Goal: Feedback & Contribution: Contribute content

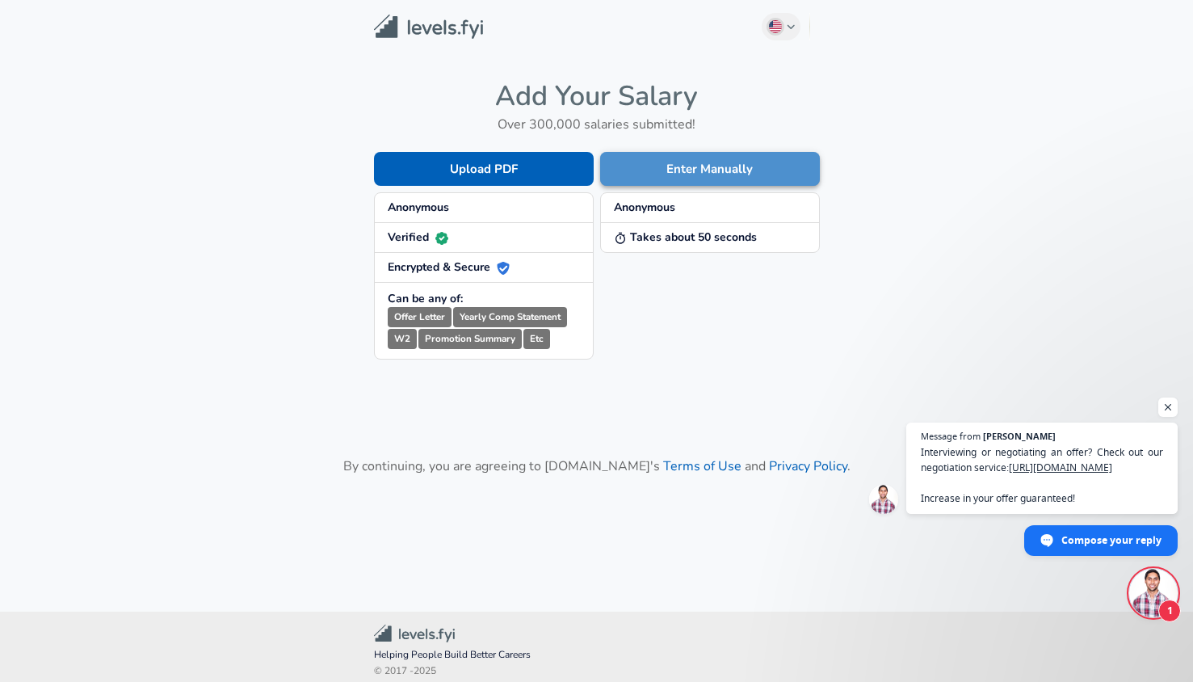
click at [667, 165] on button "Enter Manually" at bounding box center [710, 169] width 220 height 34
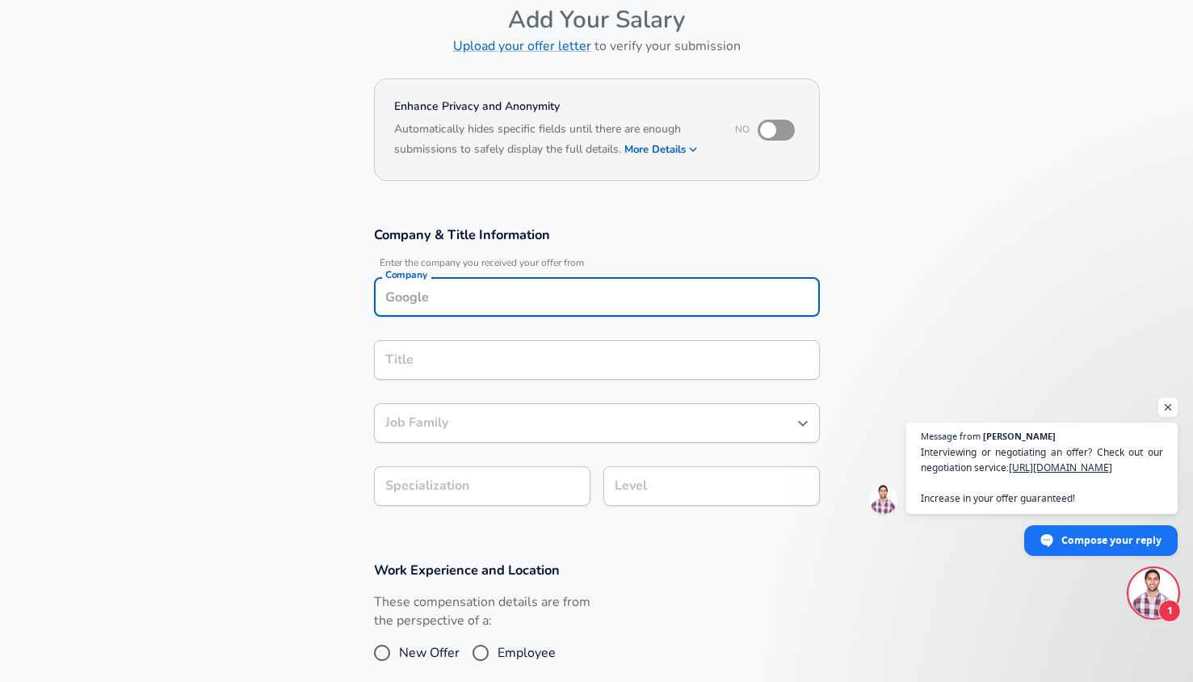
click at [457, 294] on div "Company" at bounding box center [597, 297] width 446 height 40
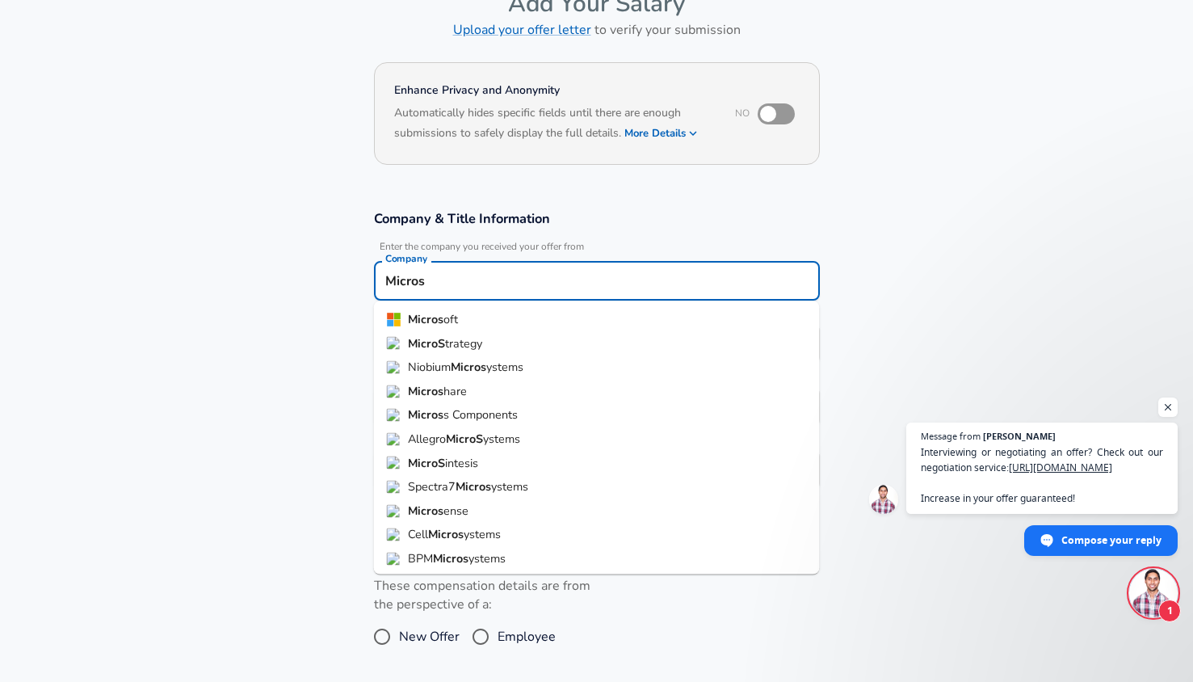
click at [453, 311] on span "oft" at bounding box center [451, 319] width 15 height 16
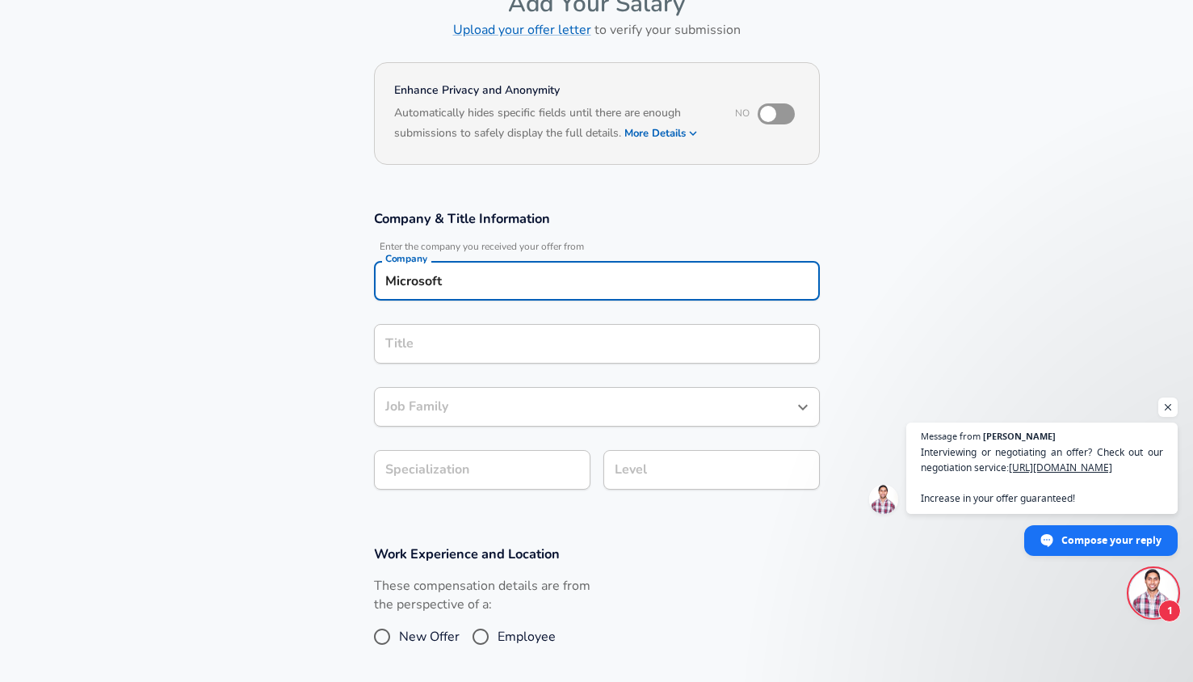
type input "Microsoft"
click at [457, 349] on input "Title" at bounding box center [596, 343] width 431 height 25
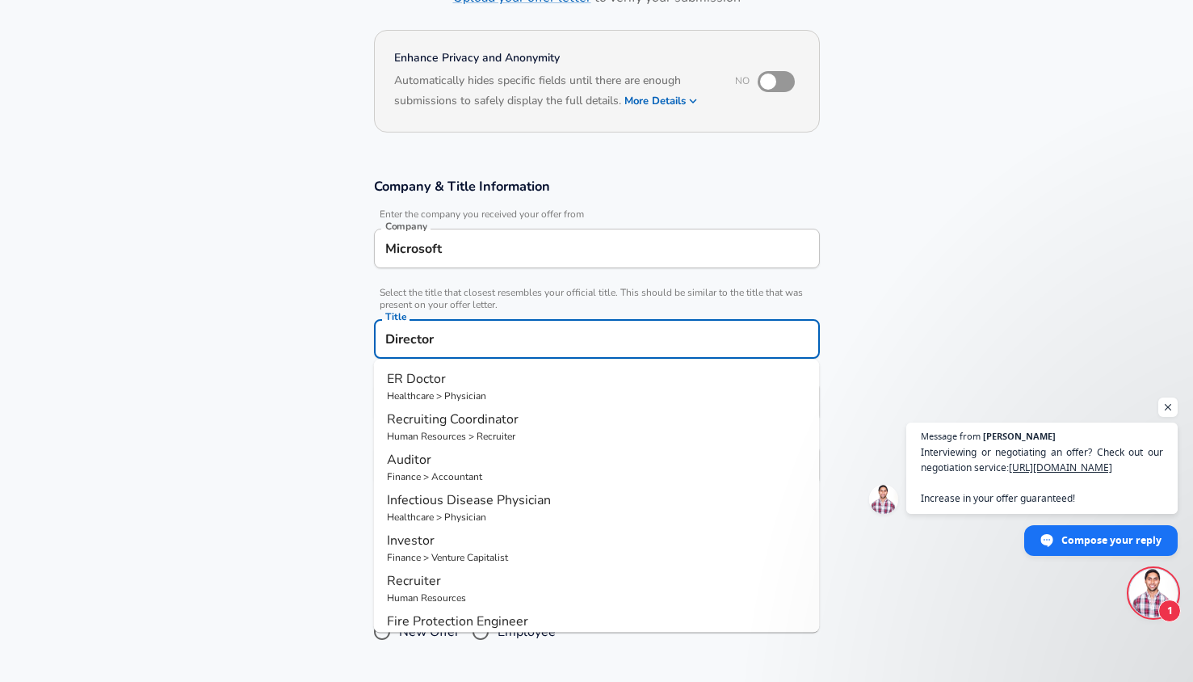
type input "Director"
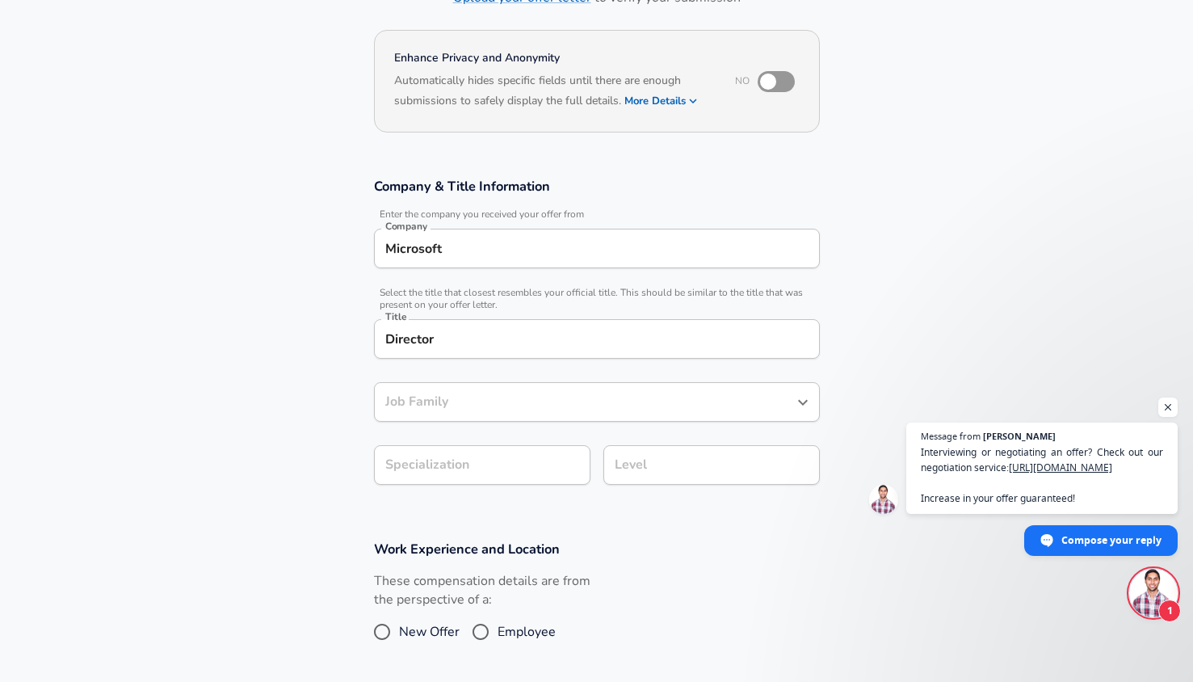
click at [327, 380] on section "Company & Title Information Enter the company you received your offer from Comp…" at bounding box center [596, 339] width 1193 height 363
click at [463, 405] on input "Job Family" at bounding box center [584, 401] width 407 height 25
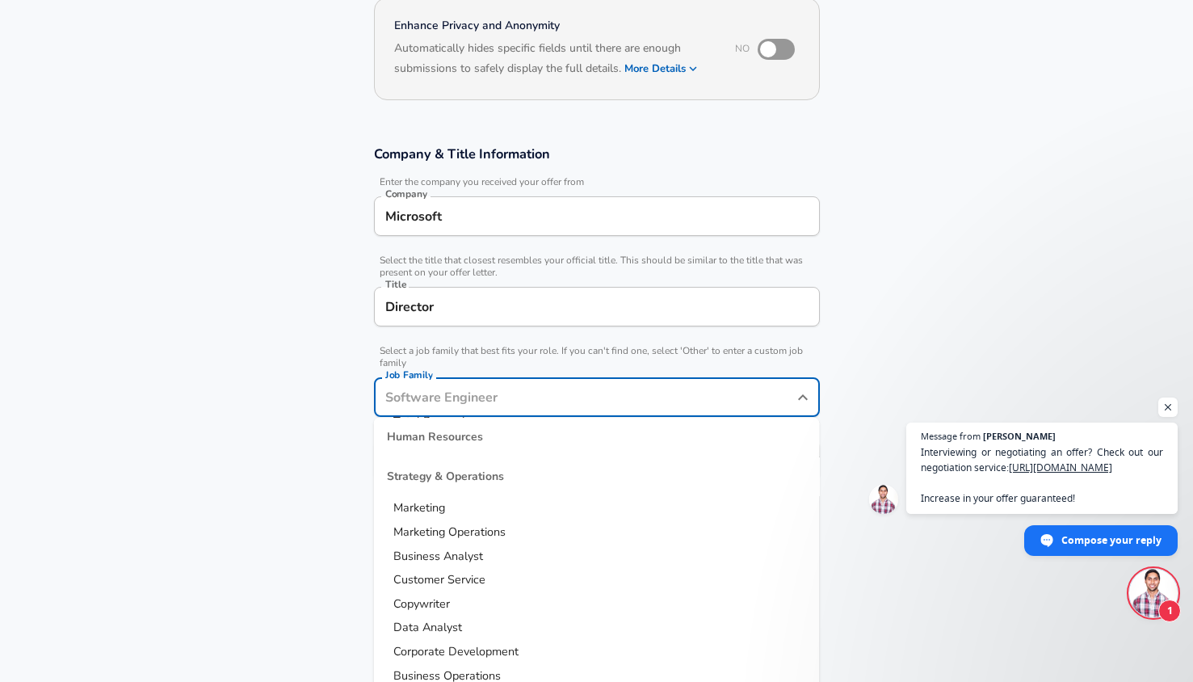
scroll to position [1870, 0]
click at [443, 536] on span "Marketing" at bounding box center [419, 535] width 52 height 16
type input "Marketing"
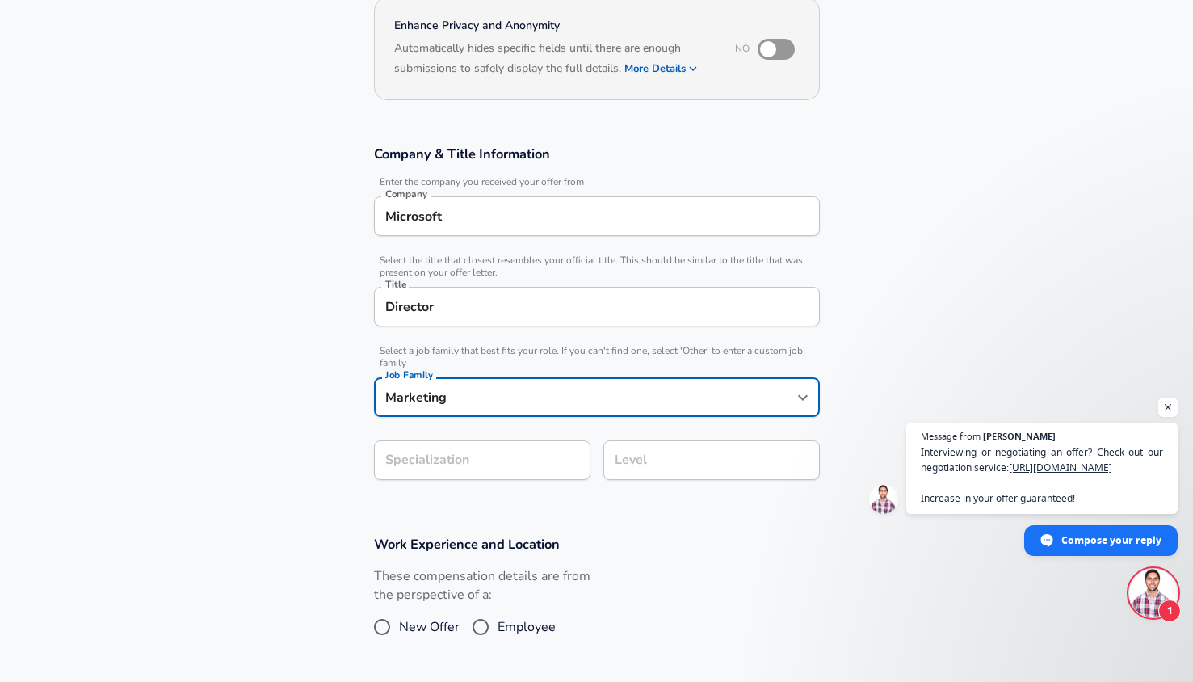
click at [389, 494] on section "Company & Title Information Enter the company you received your offer from Comp…" at bounding box center [596, 321] width 1193 height 390
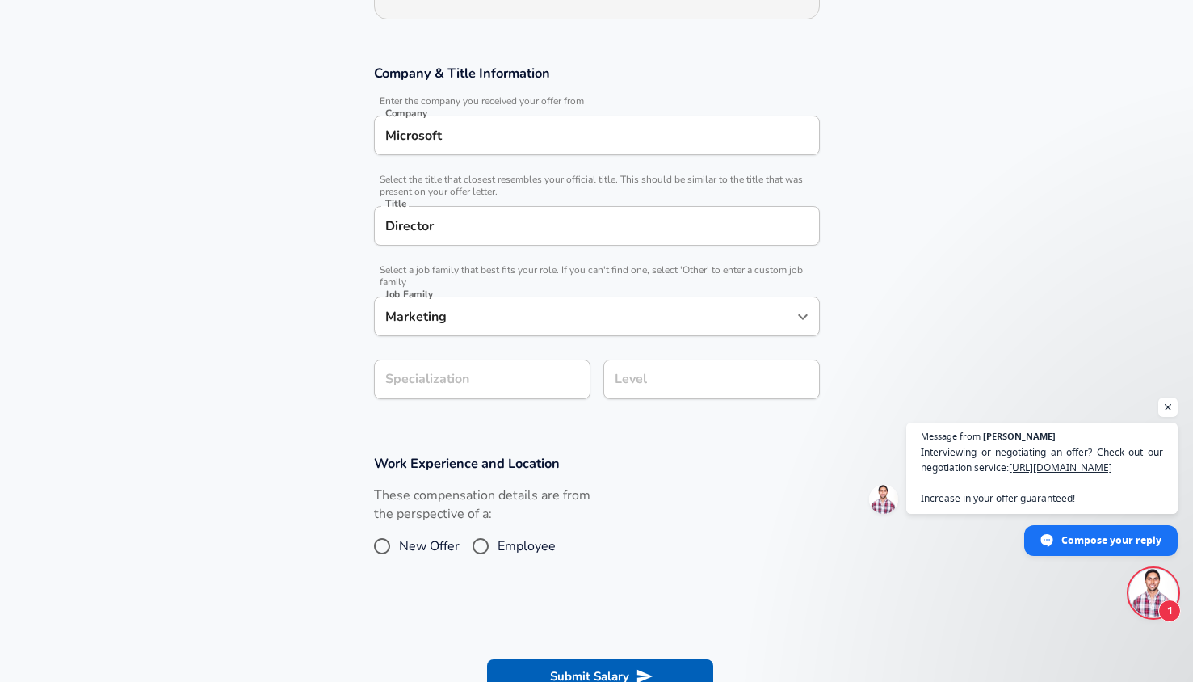
scroll to position [323, 0]
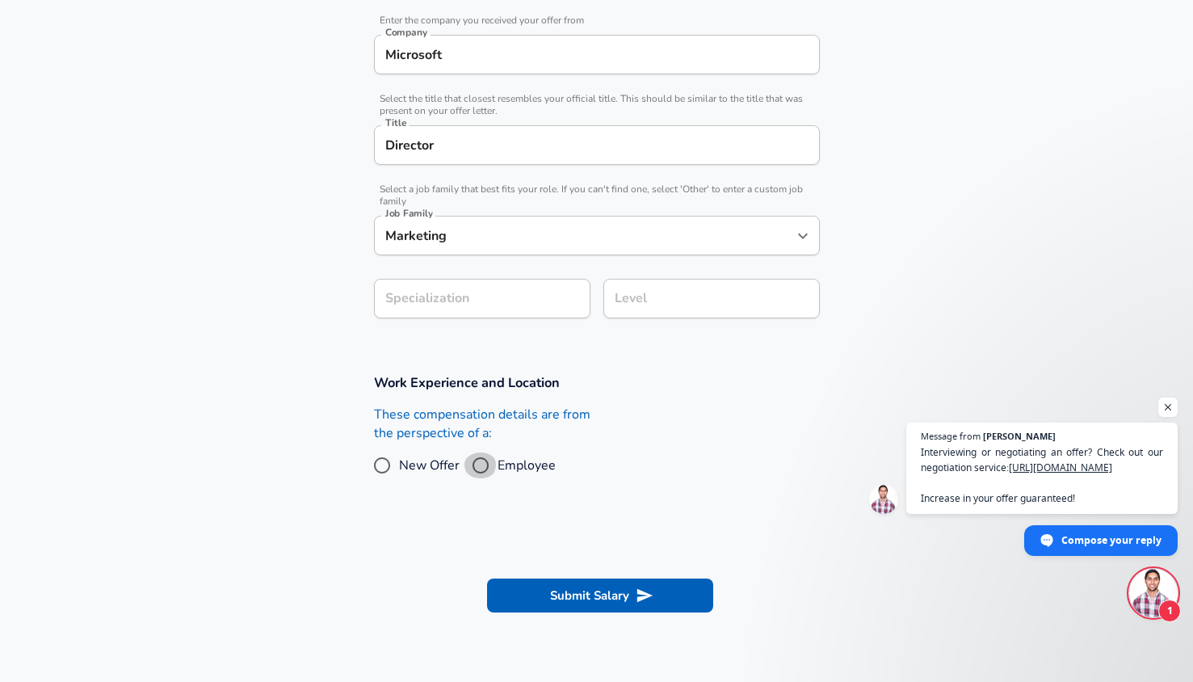
click at [487, 469] on input "Employee" at bounding box center [481, 465] width 34 height 26
radio input "true"
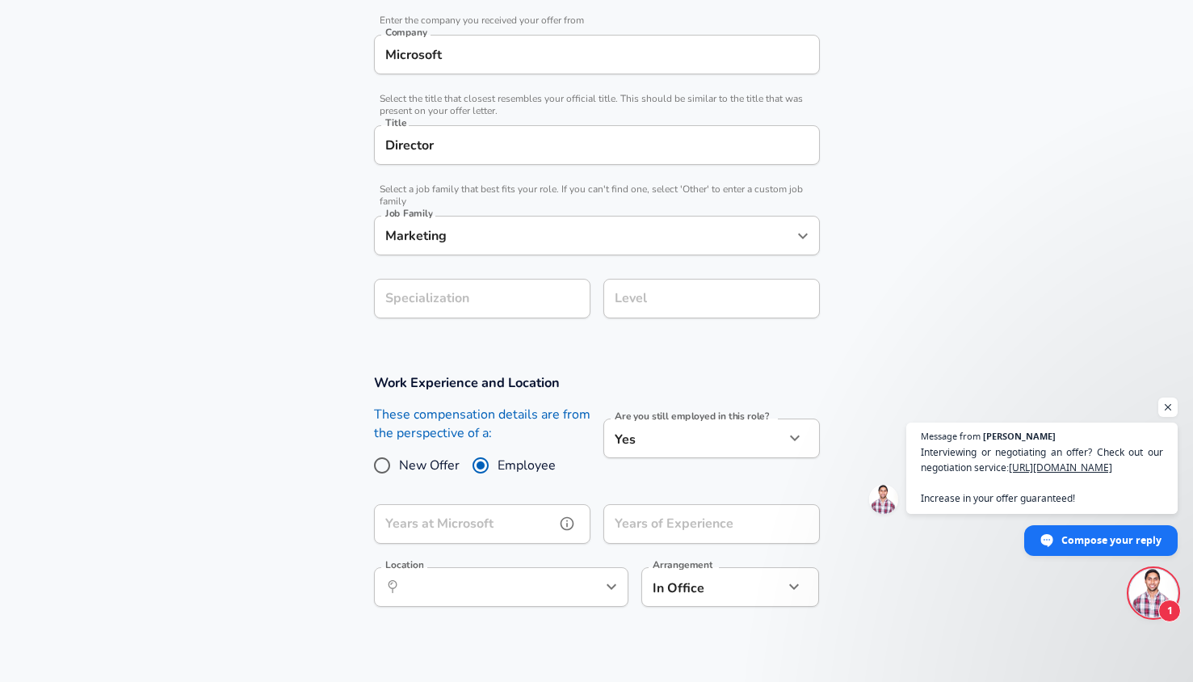
click at [517, 524] on input "Years at Microsoft" at bounding box center [464, 524] width 181 height 40
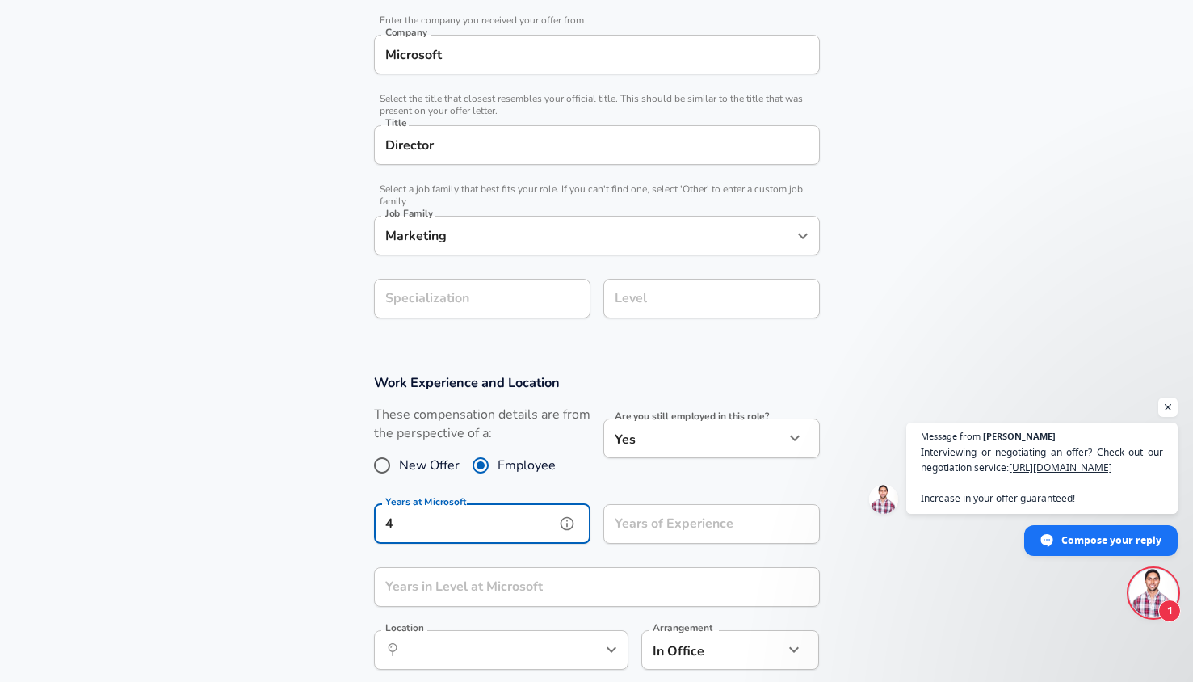
type input "4"
click at [742, 536] on input "Years of Experience" at bounding box center [694, 524] width 181 height 40
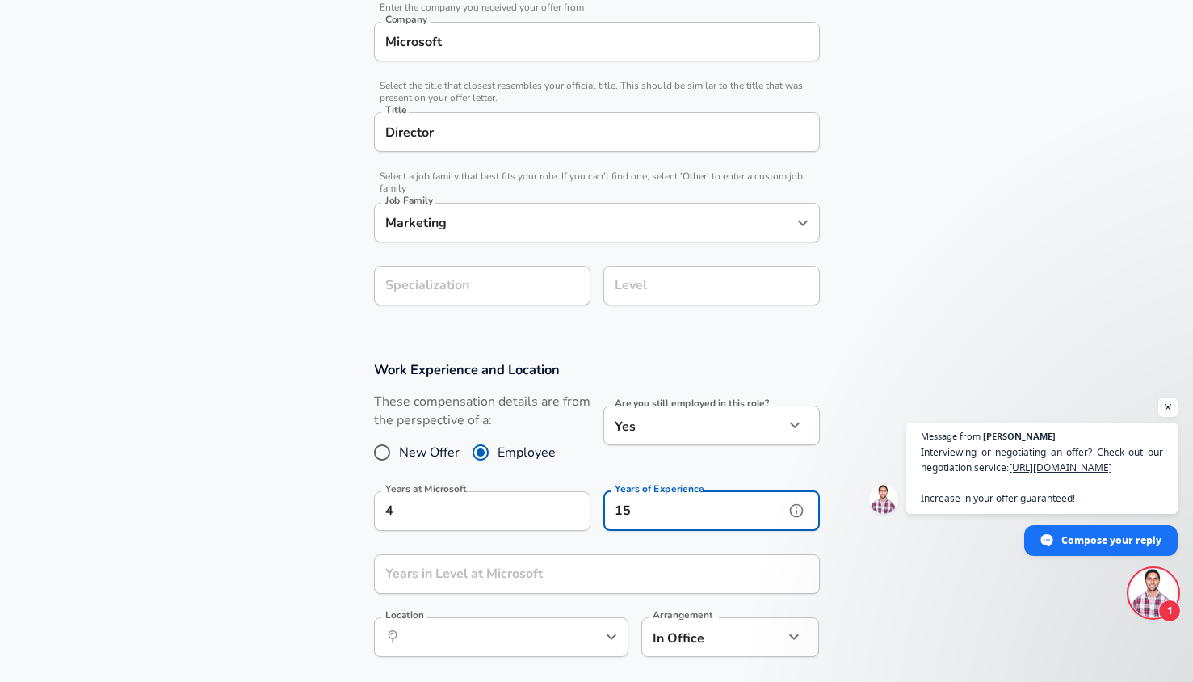
scroll to position [404, 0]
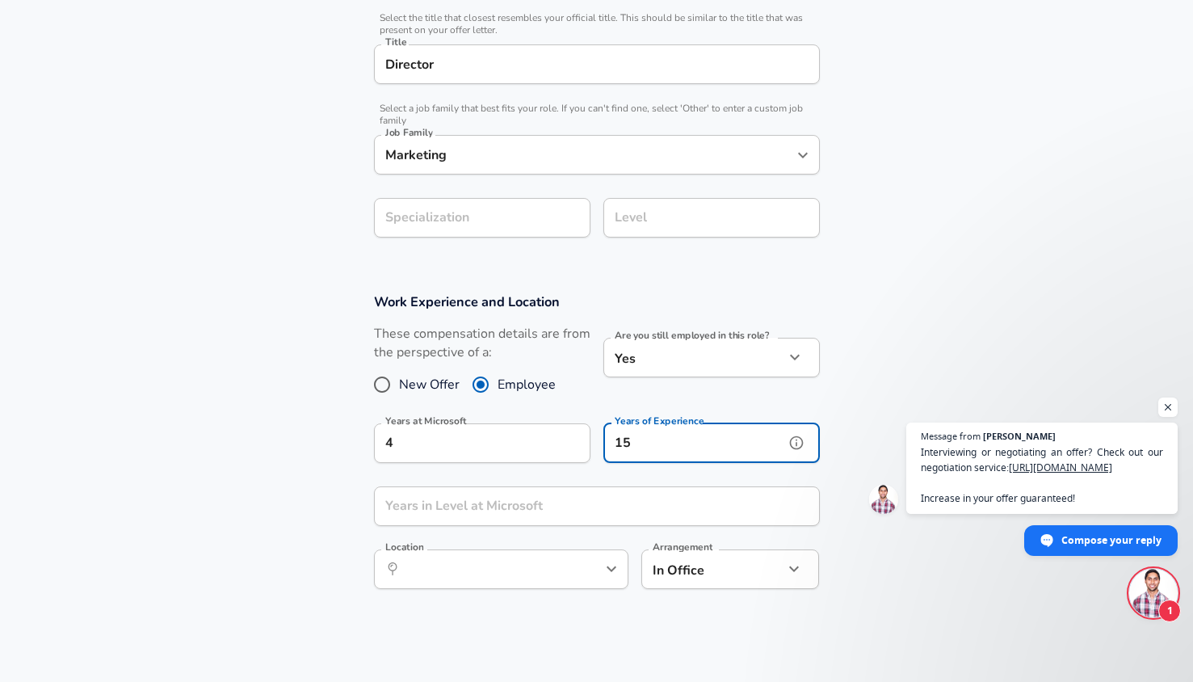
type input "15"
click at [451, 513] on input "Years in Level at Microsoft" at bounding box center [579, 506] width 410 height 40
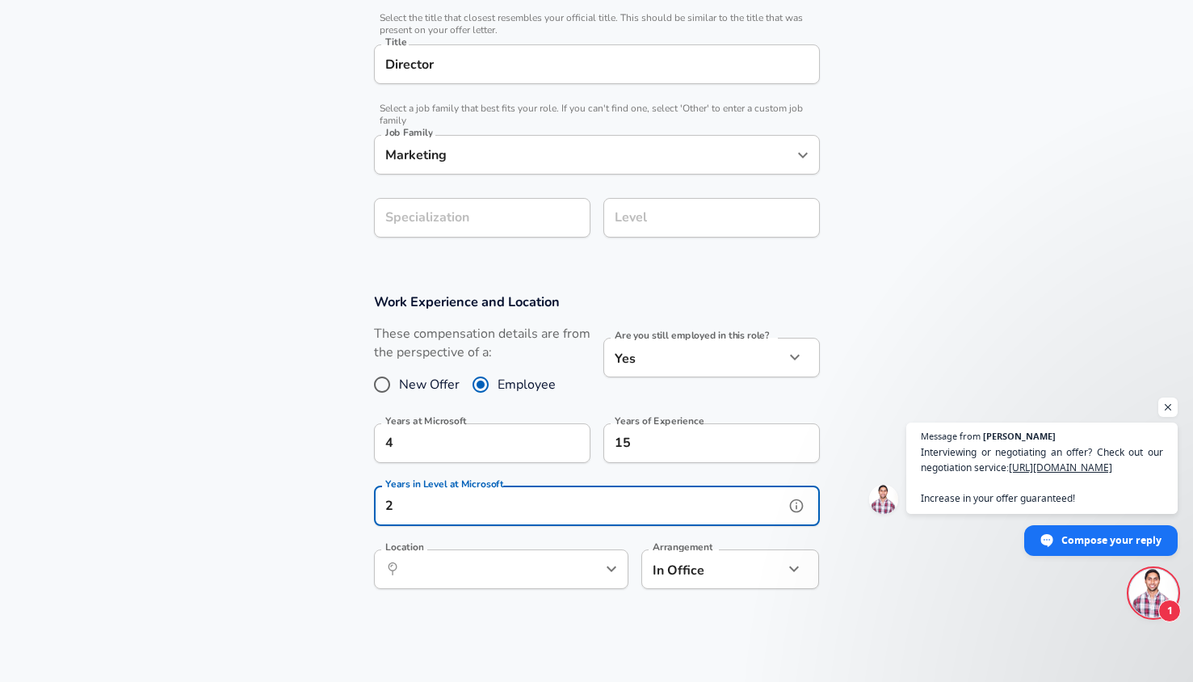
type input "2"
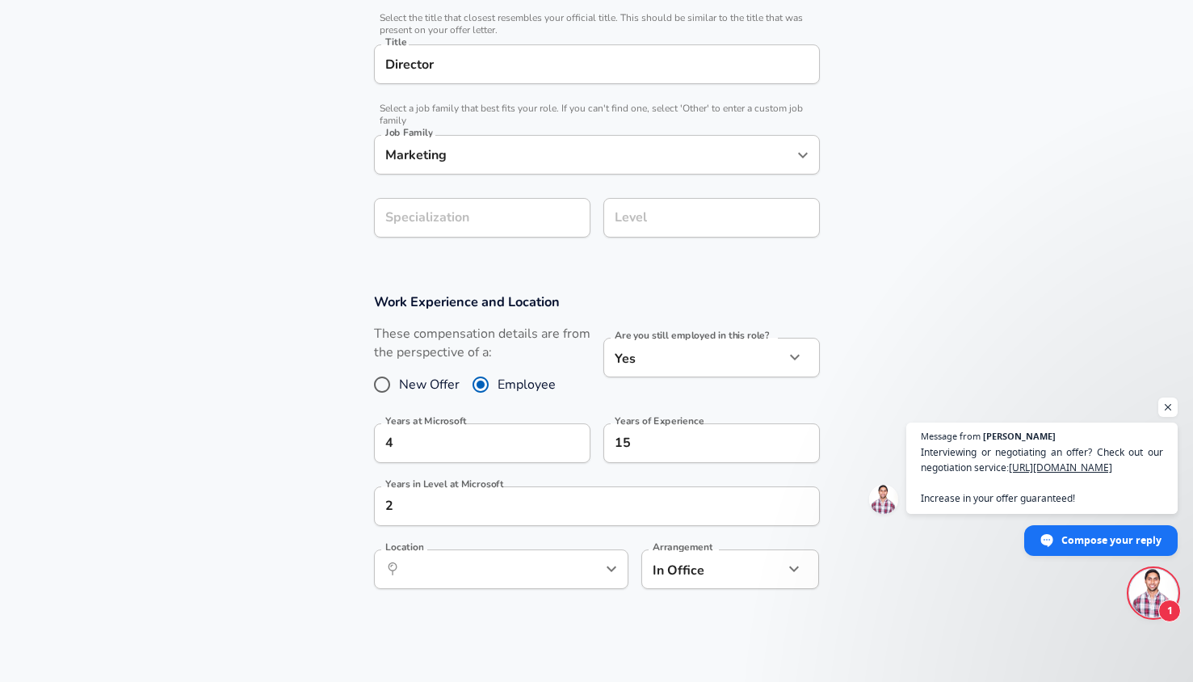
click at [629, 619] on section "Work Experience and Location These compensation details are from the perspectiv…" at bounding box center [596, 449] width 1193 height 351
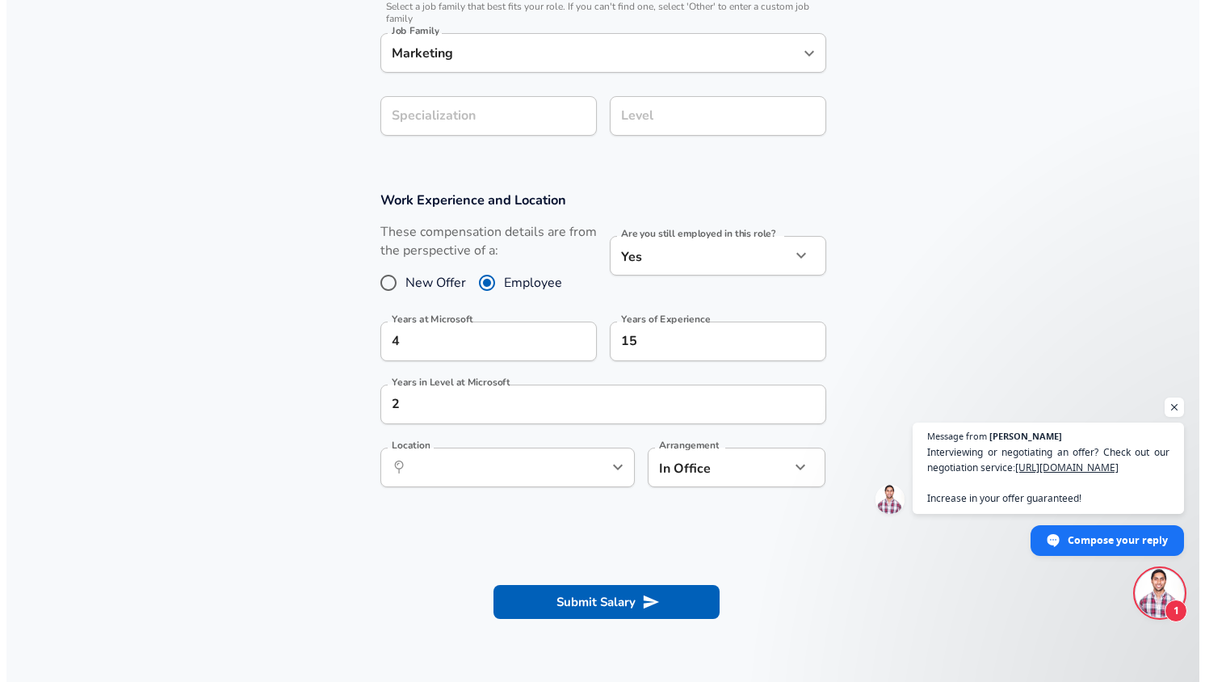
scroll to position [646, 0]
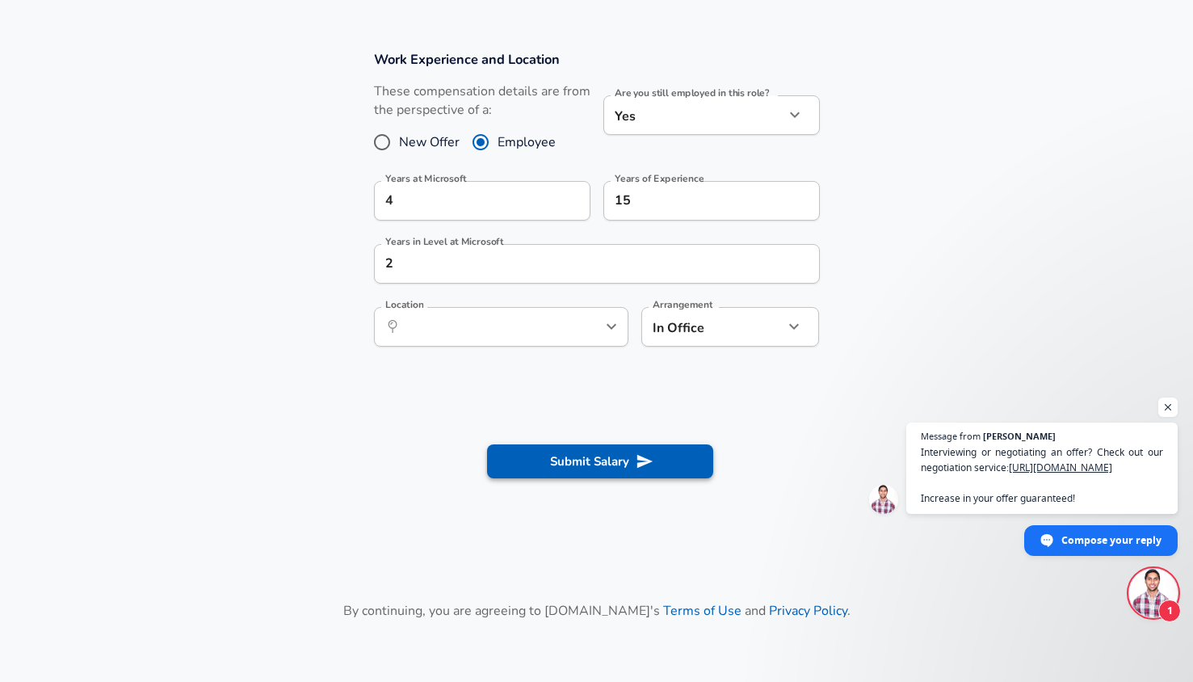
click at [654, 468] on button "Submit Salary" at bounding box center [600, 461] width 226 height 34
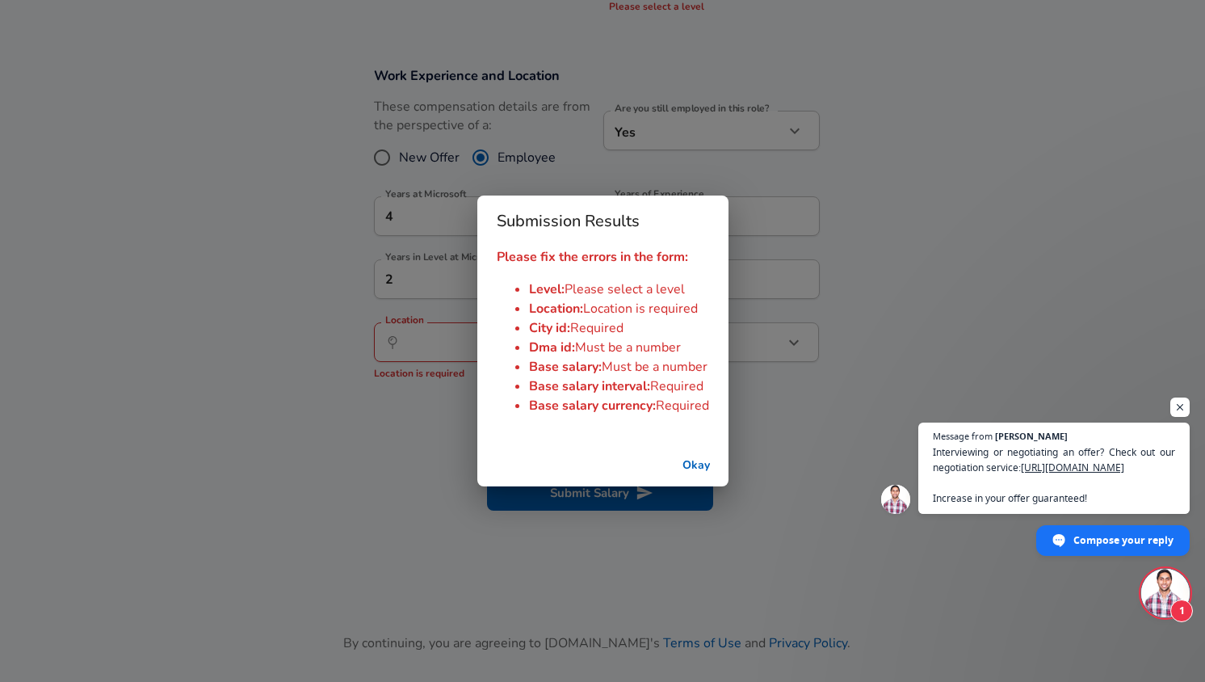
click at [705, 465] on button "Okay" at bounding box center [697, 466] width 52 height 30
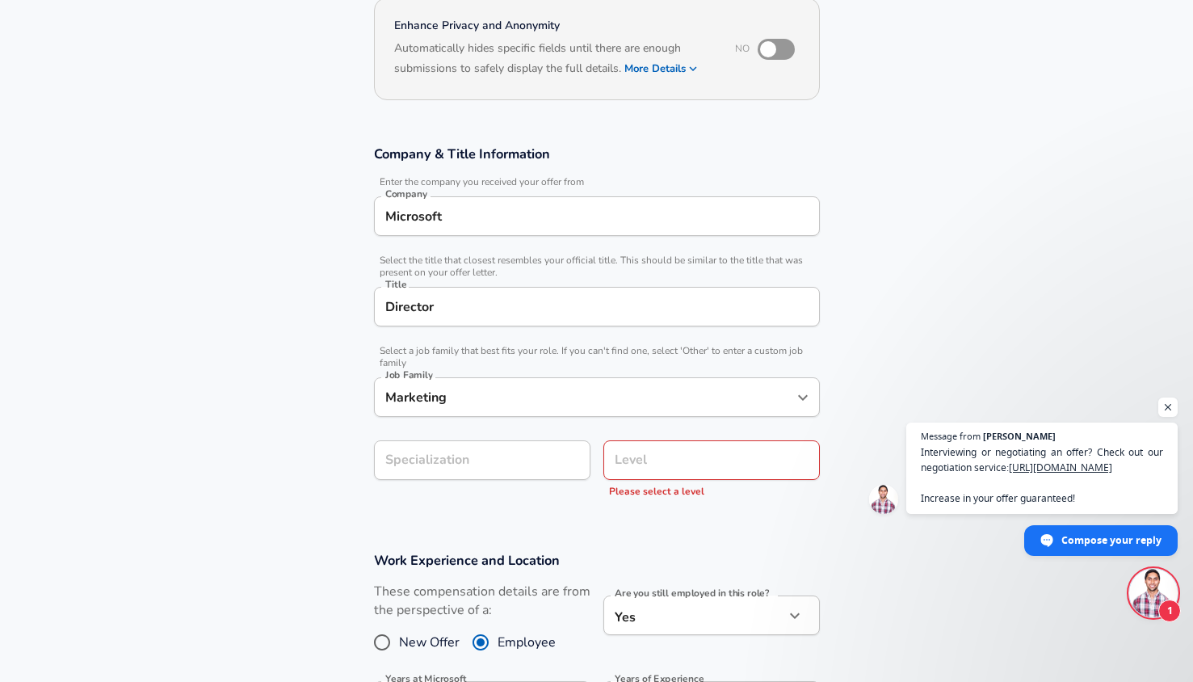
click at [705, 465] on input "Level" at bounding box center [712, 460] width 202 height 25
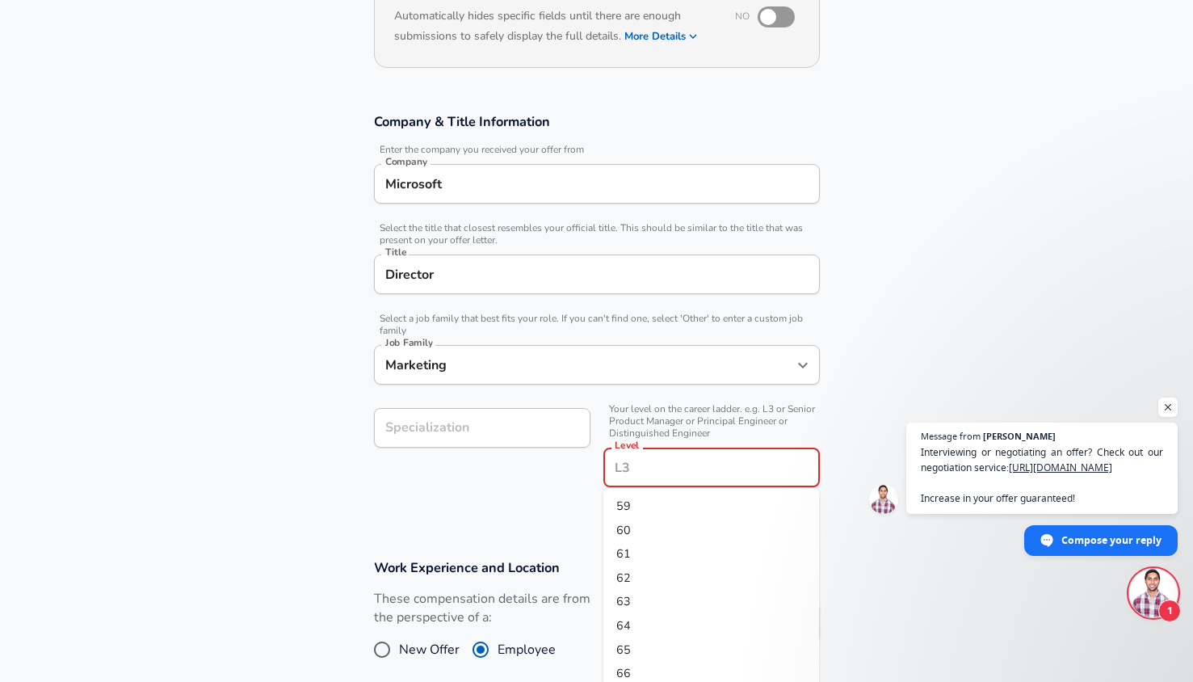
click at [650, 644] on li "65" at bounding box center [712, 649] width 217 height 24
type input "65"
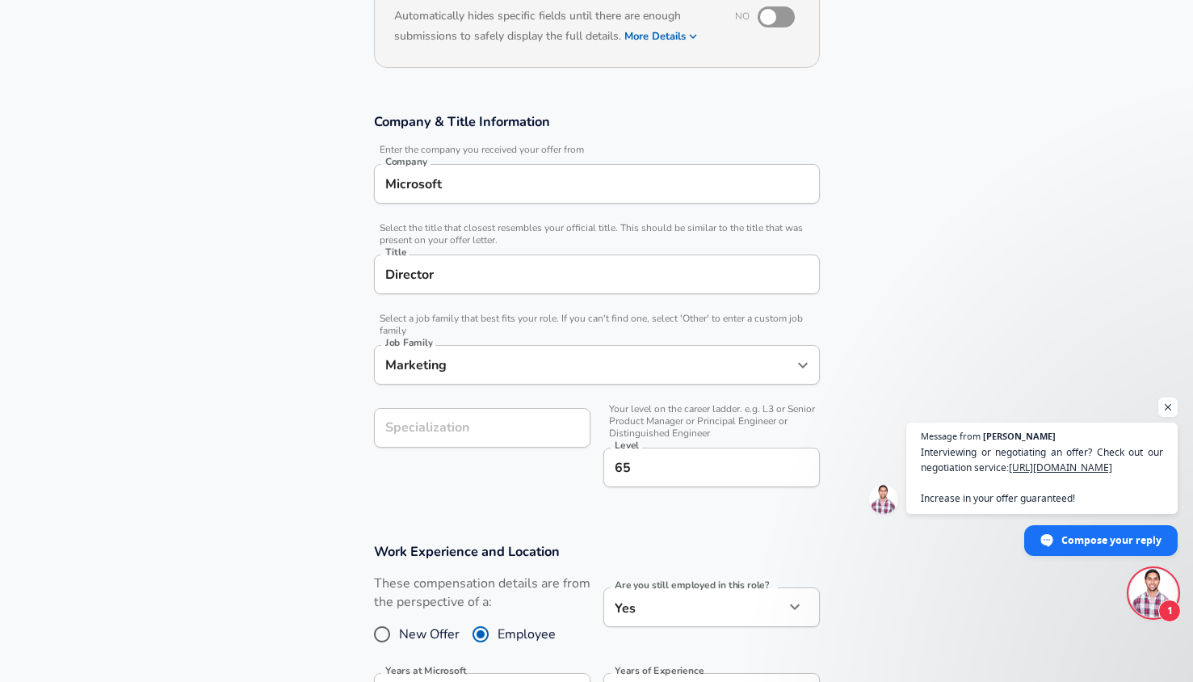
click at [511, 469] on div "Specialization Specialization" at bounding box center [475, 446] width 229 height 103
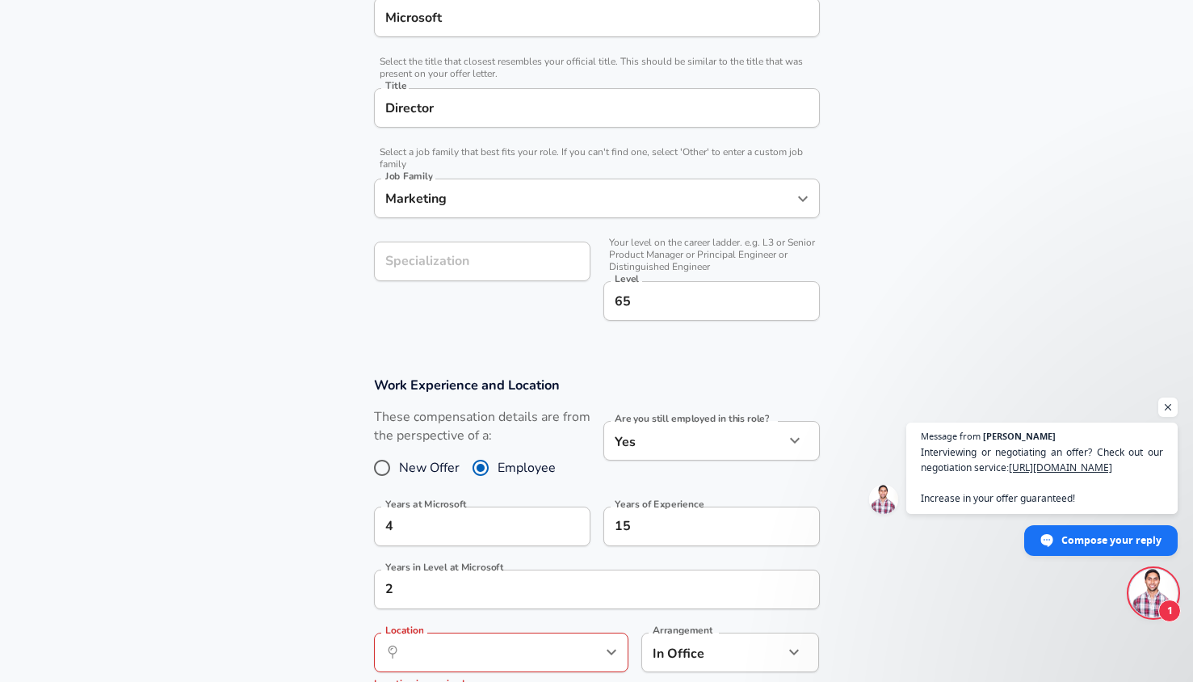
scroll to position [436, 0]
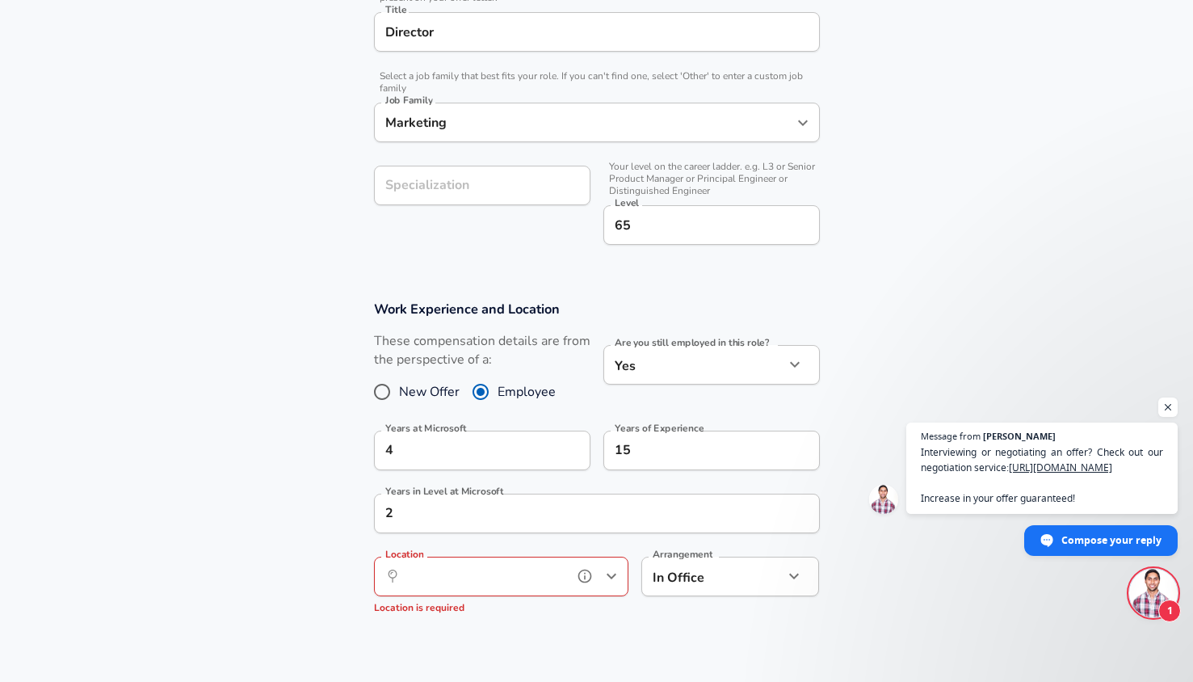
click at [563, 582] on input "Location" at bounding box center [484, 576] width 166 height 25
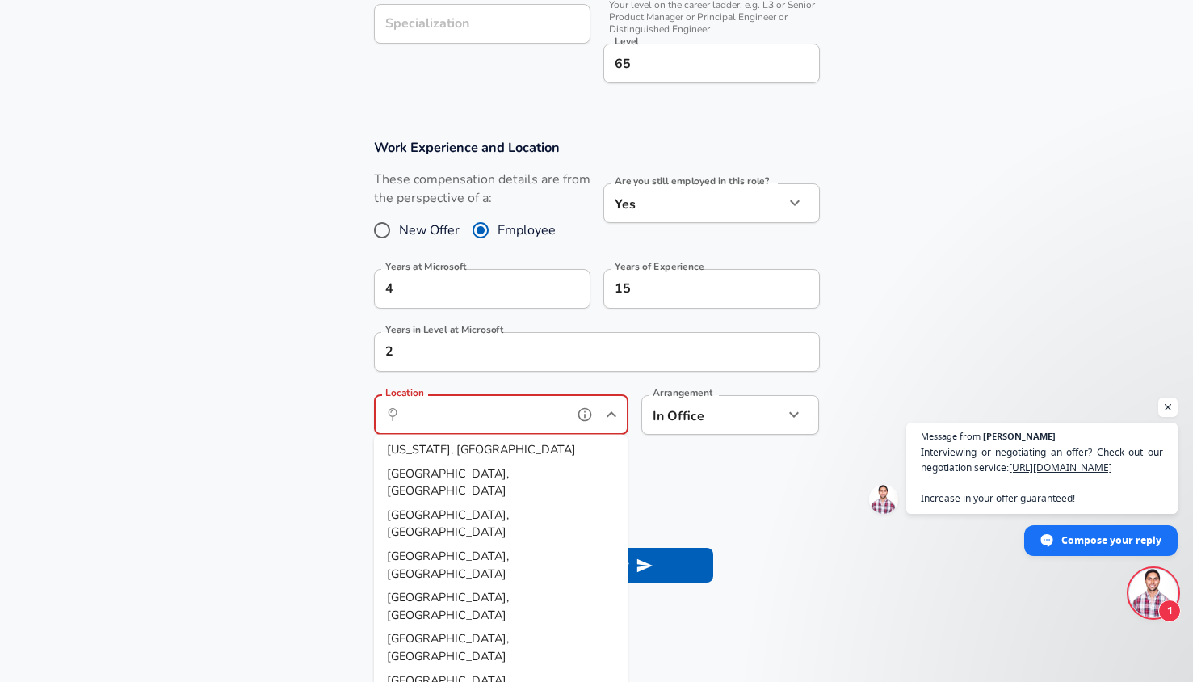
scroll to position [759, 0]
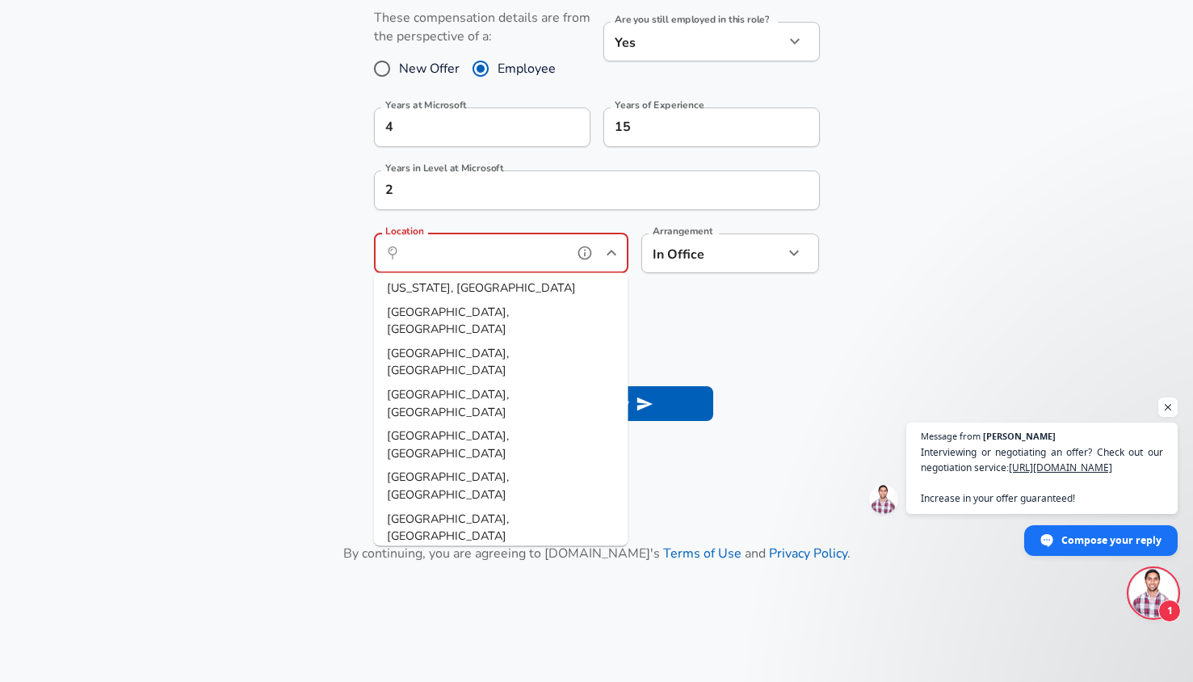
click at [452, 675] on span "[GEOGRAPHIC_DATA], [GEOGRAPHIC_DATA]" at bounding box center [448, 692] width 122 height 34
type input "[GEOGRAPHIC_DATA], [GEOGRAPHIC_DATA]"
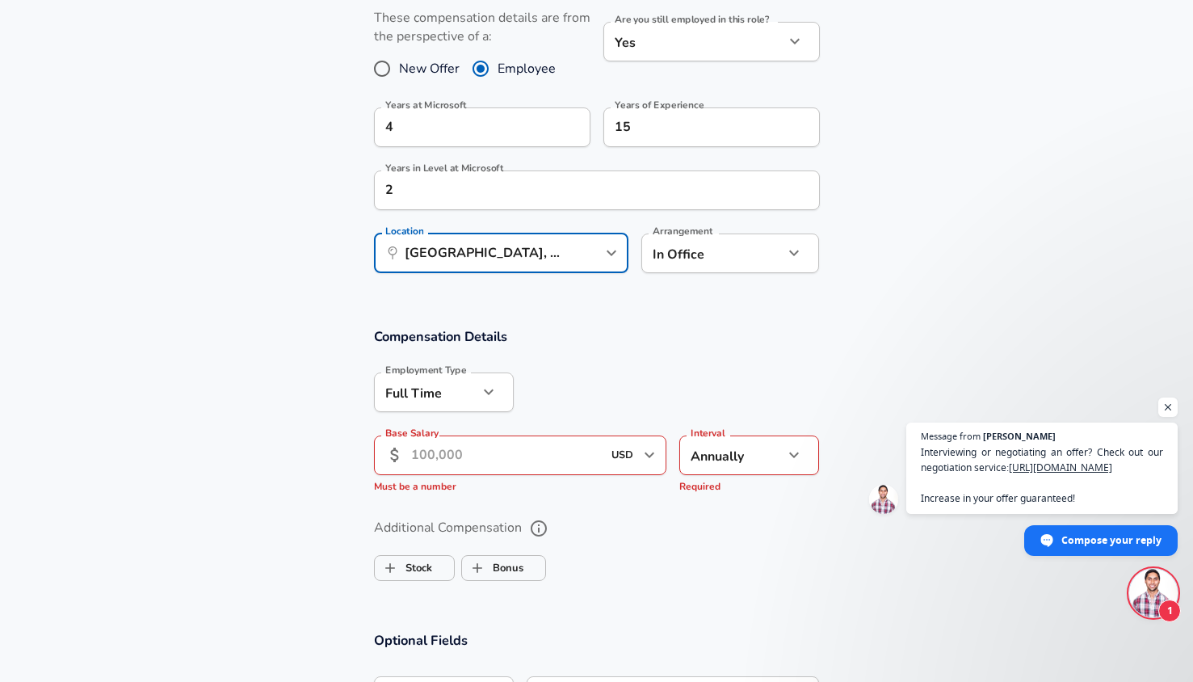
click at [554, 452] on input "Base Salary" at bounding box center [506, 455] width 191 height 40
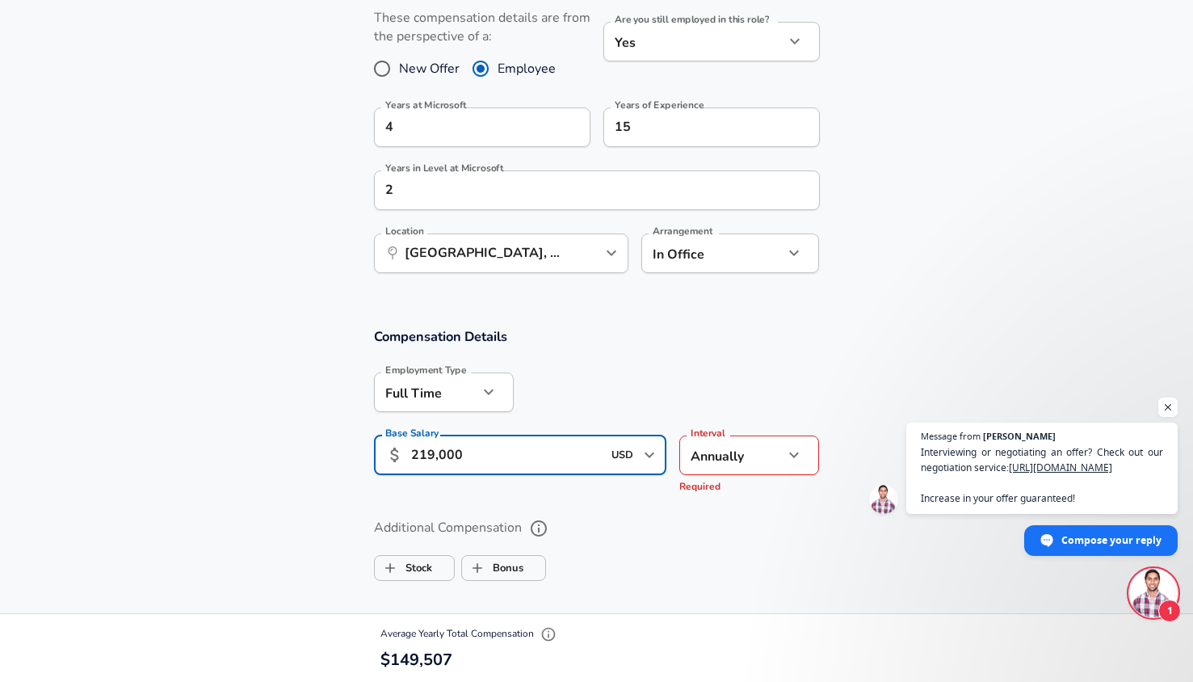
type input "219,000"
click at [587, 519] on label "Additional Compensation" at bounding box center [597, 528] width 446 height 27
click at [553, 519] on button "Additional Compensation" at bounding box center [538, 528] width 27 height 27
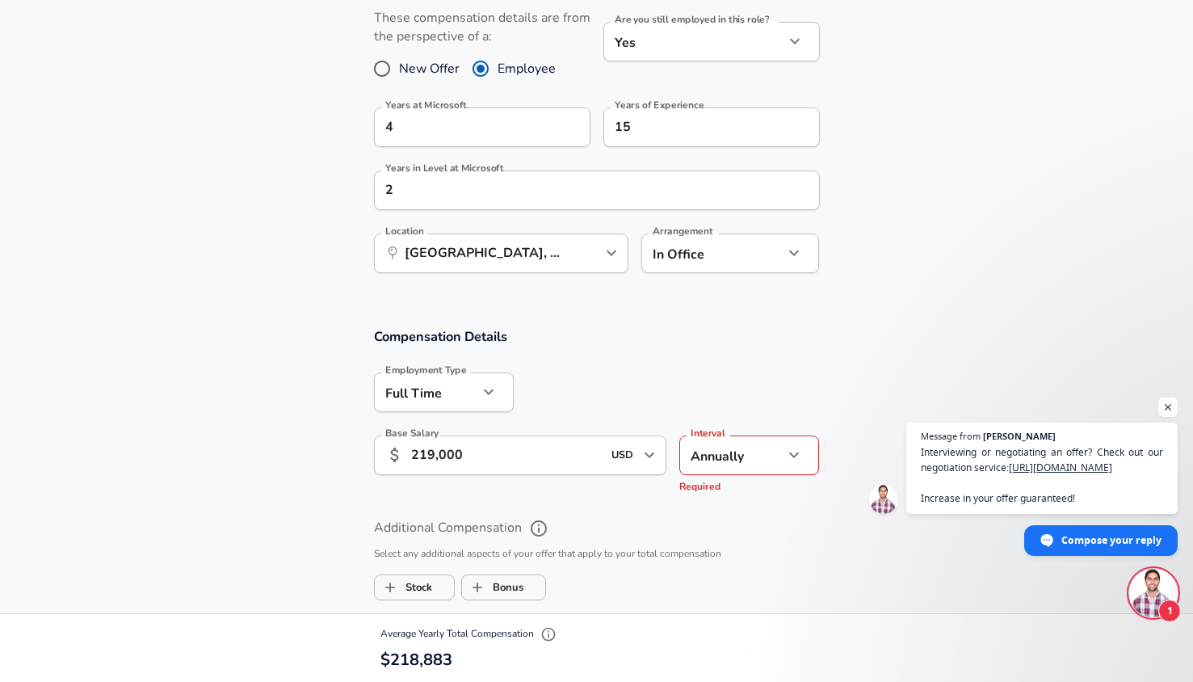
scroll to position [921, 0]
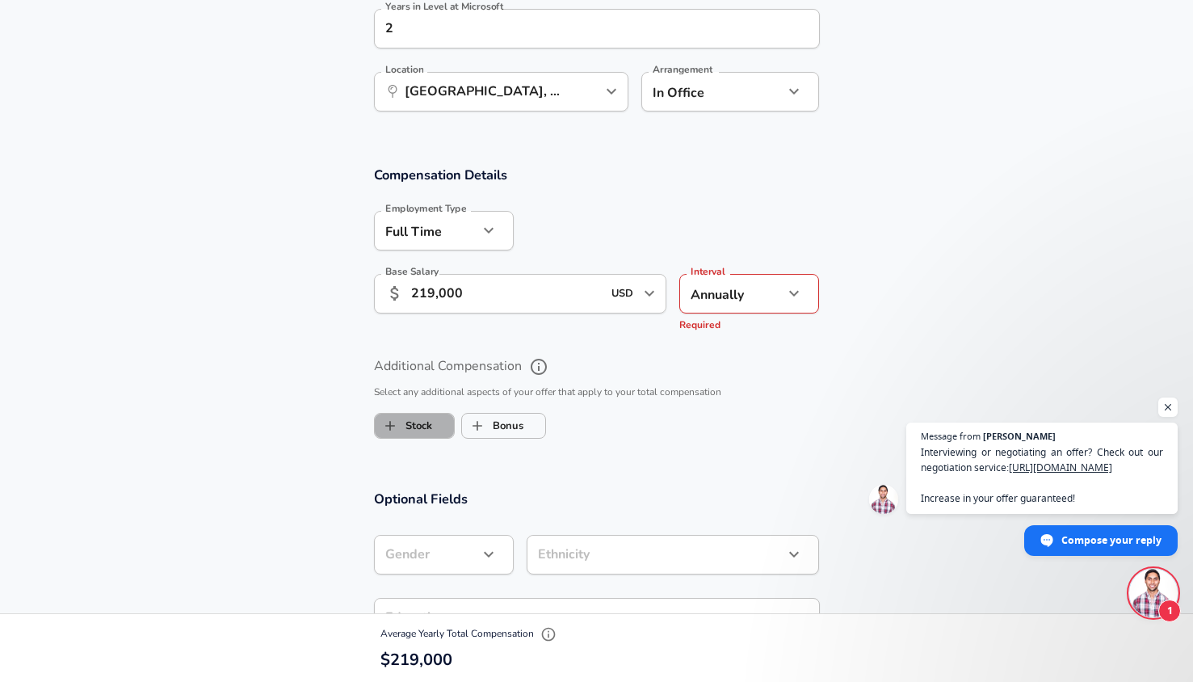
click at [424, 429] on label "Stock" at bounding box center [403, 425] width 57 height 31
checkbox input "true"
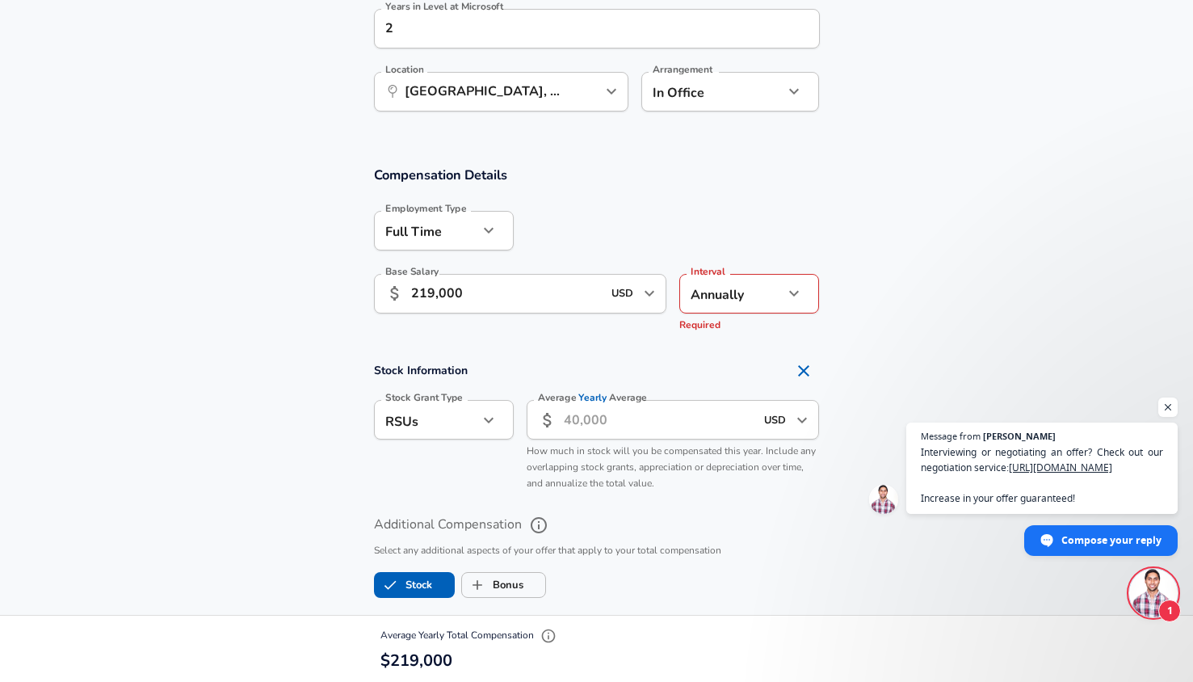
click at [628, 429] on input "Average Yearly Average" at bounding box center [659, 420] width 191 height 40
type input "65,000"
click at [464, 494] on div "Stock Grant Type RSUs stock Stock Grant Type" at bounding box center [437, 442] width 153 height 111
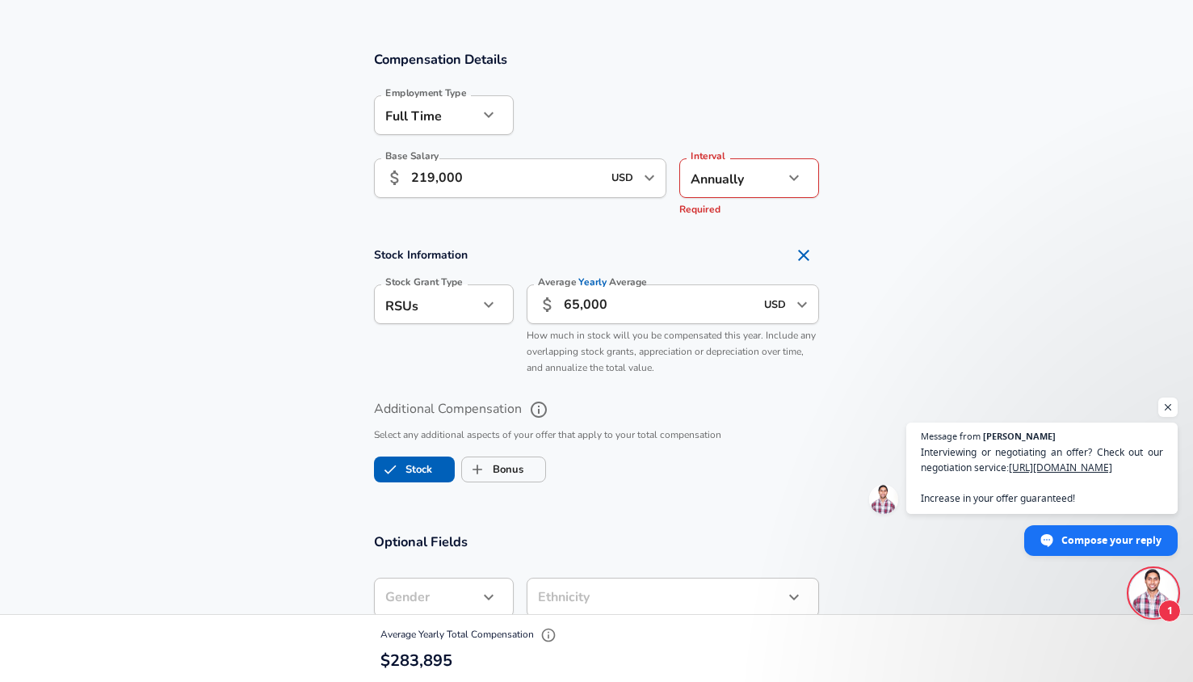
scroll to position [1083, 0]
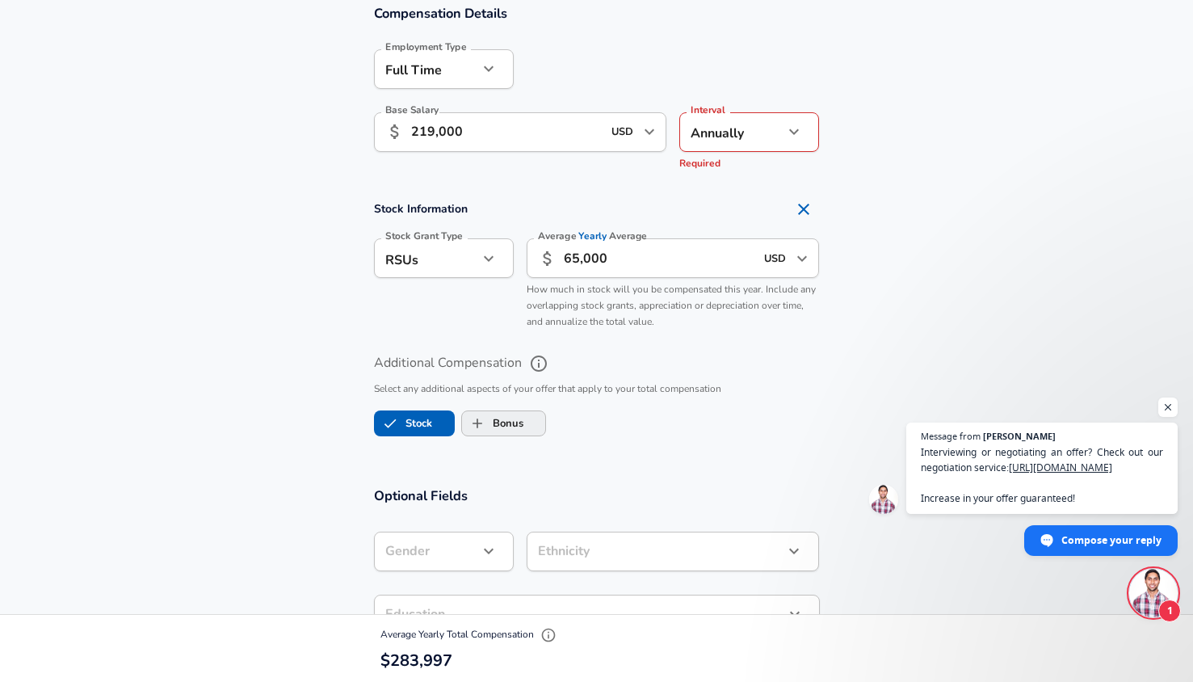
click at [474, 414] on input "Bonus" at bounding box center [477, 423] width 31 height 31
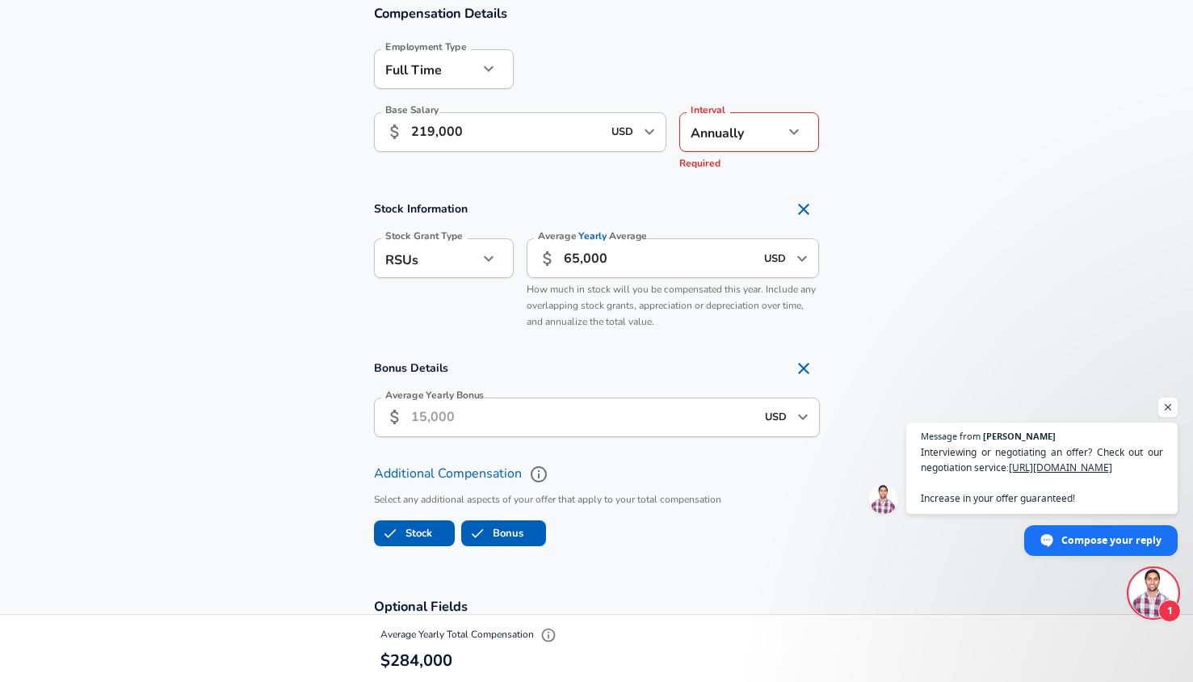
checkbox input "true"
click at [474, 414] on input "Average Yearly Bonus" at bounding box center [583, 418] width 344 height 40
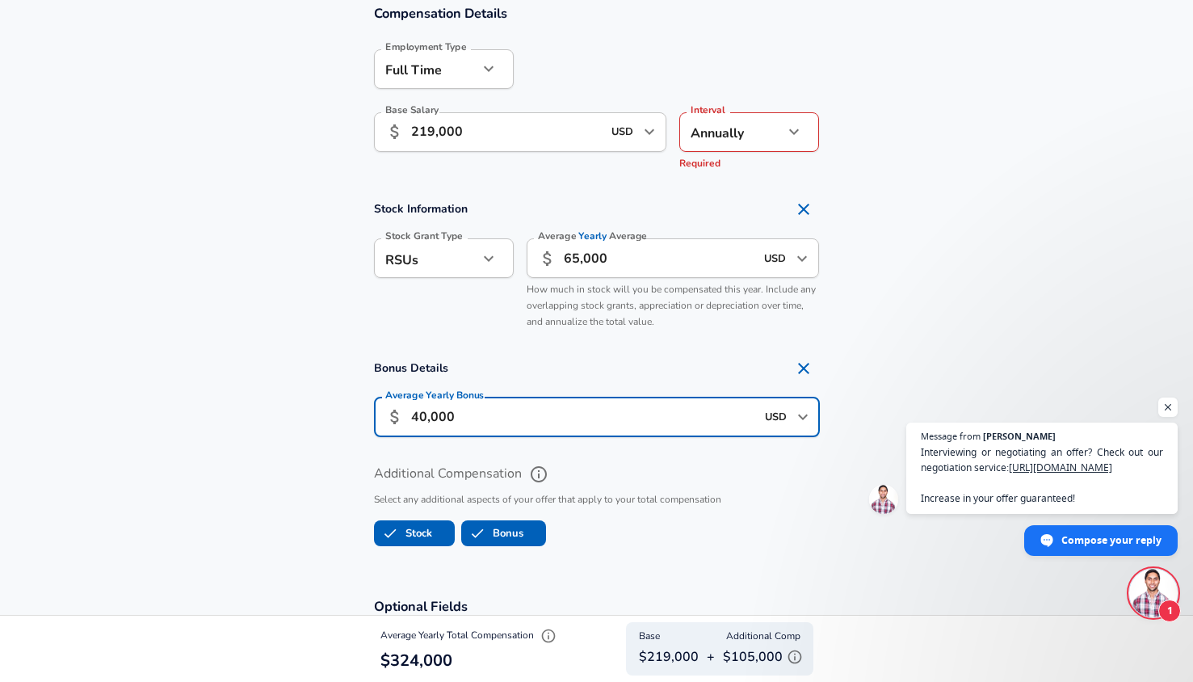
type input "40,000"
click at [602, 493] on p "Select any additional aspects of your offer that apply to your total compensati…" at bounding box center [597, 500] width 446 height 16
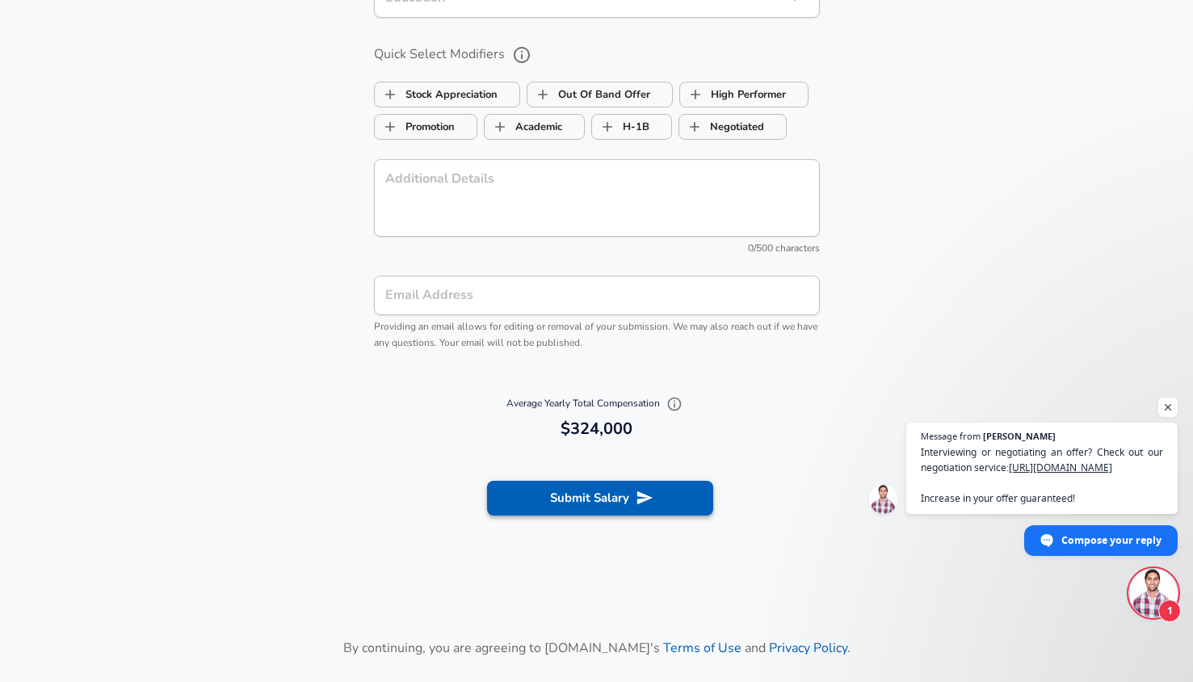
click at [612, 497] on button "Submit Salary" at bounding box center [600, 498] width 226 height 34
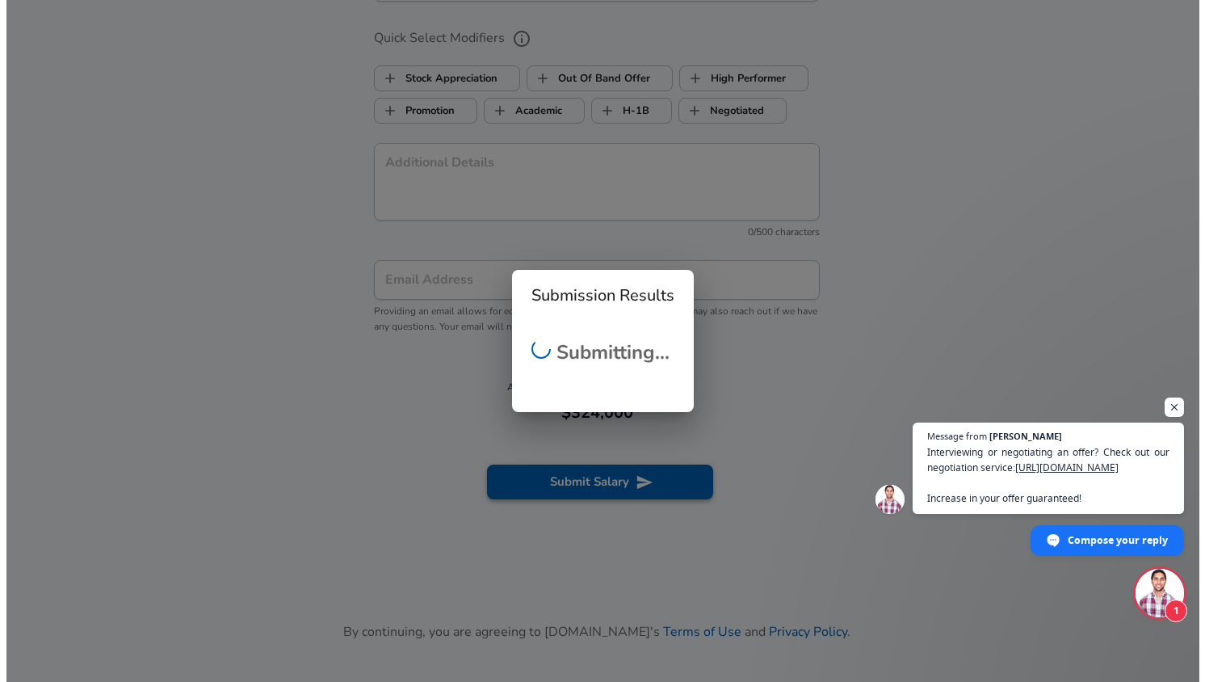
scroll to position [1794, 0]
